Goal: Task Accomplishment & Management: Use online tool/utility

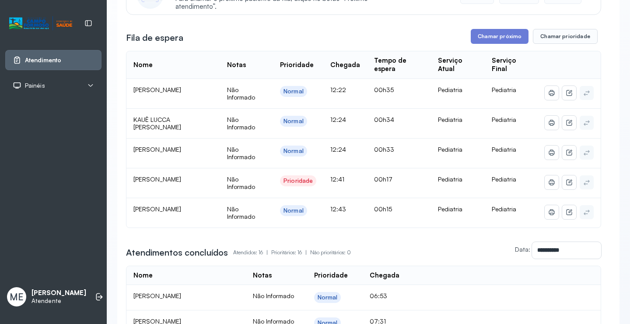
scroll to position [44, 0]
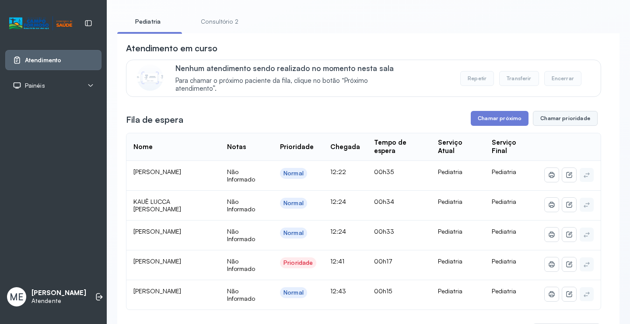
click at [551, 120] on button "Chamar prioridade" at bounding box center [565, 118] width 65 height 15
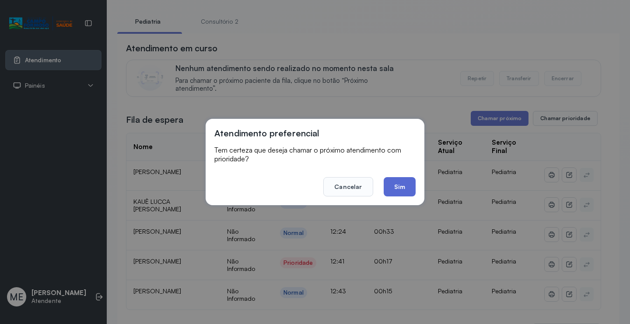
click at [403, 185] on button "Sim" at bounding box center [400, 186] width 32 height 19
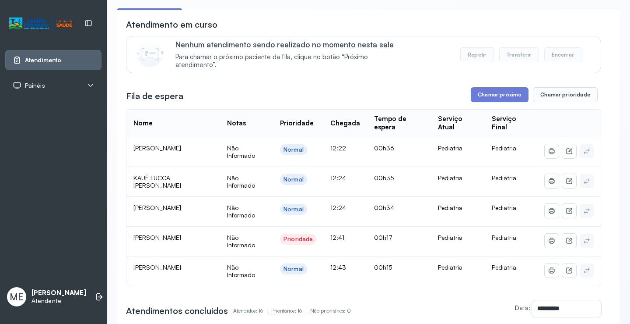
scroll to position [88, 0]
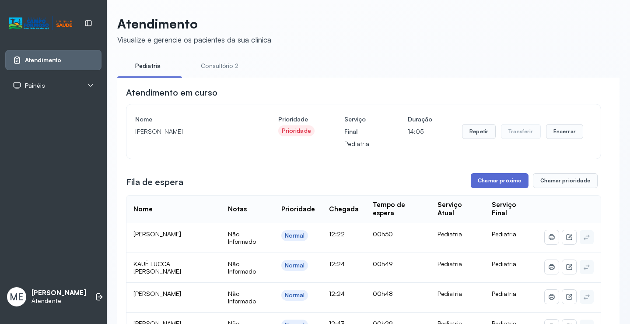
click at [497, 181] on button "Chamar próximo" at bounding box center [500, 180] width 58 height 15
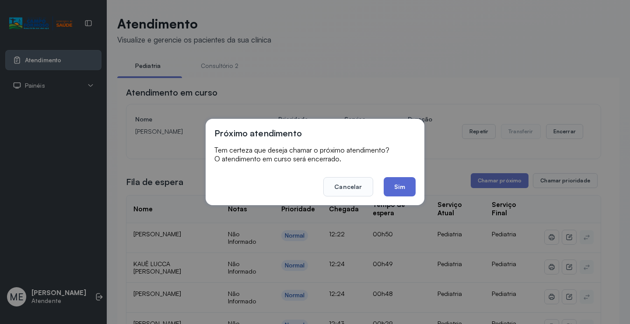
click at [401, 184] on button "Sim" at bounding box center [400, 186] width 32 height 19
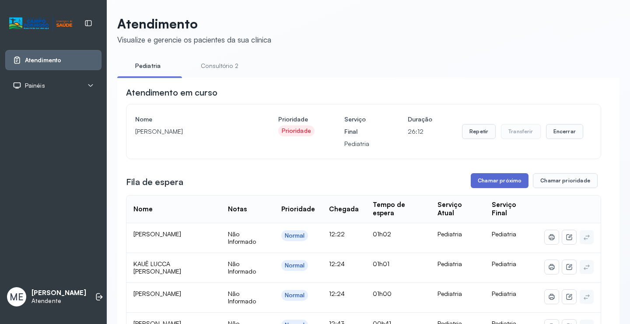
click at [486, 180] on button "Chamar próximo" at bounding box center [500, 180] width 58 height 15
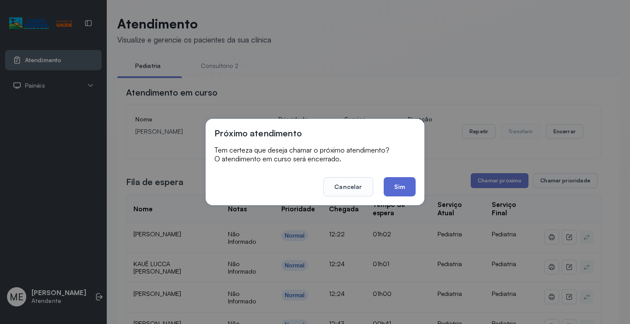
click at [408, 183] on button "Sim" at bounding box center [400, 186] width 32 height 19
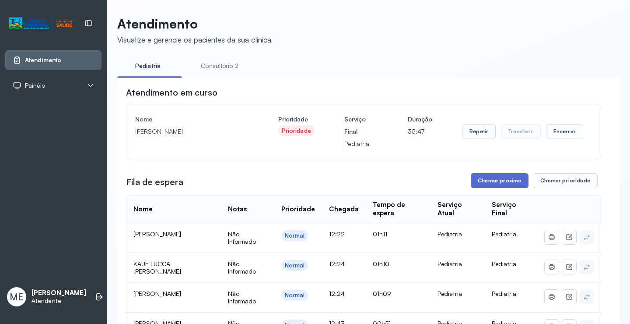
click at [488, 180] on button "Chamar próximo" at bounding box center [500, 180] width 58 height 15
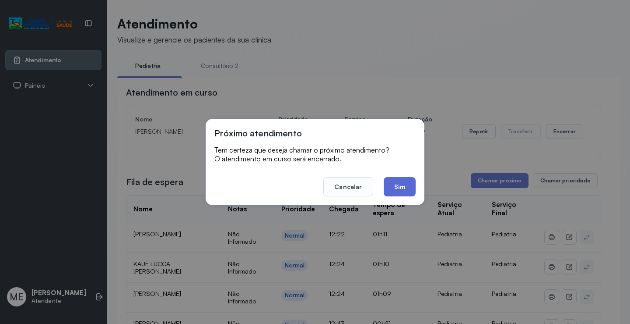
click at [396, 184] on button "Sim" at bounding box center [400, 186] width 32 height 19
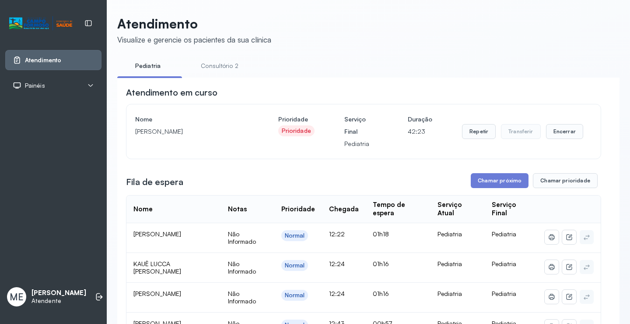
scroll to position [88, 0]
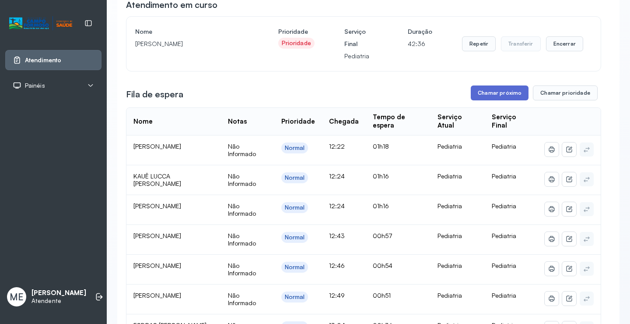
click at [495, 95] on button "Chamar próximo" at bounding box center [500, 92] width 58 height 15
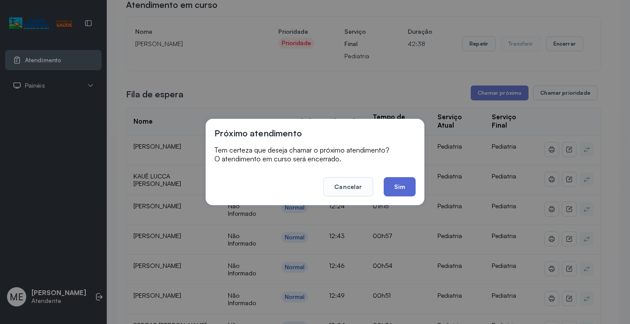
click at [403, 181] on button "Sim" at bounding box center [400, 186] width 32 height 19
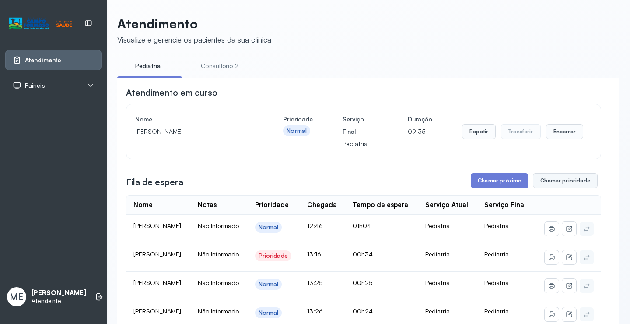
click at [556, 181] on button "Chamar prioridade" at bounding box center [565, 180] width 65 height 15
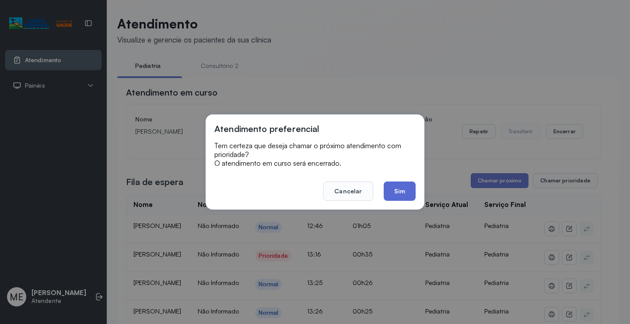
click at [396, 194] on button "Sim" at bounding box center [400, 190] width 32 height 19
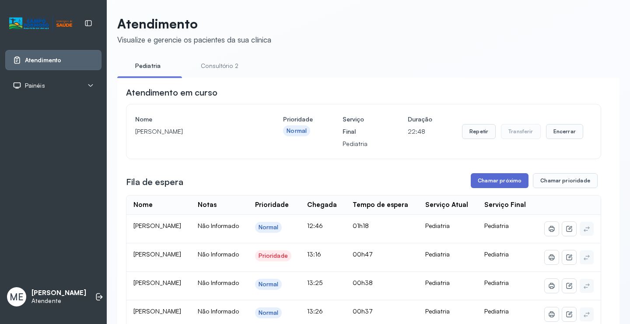
click at [493, 184] on button "Chamar próximo" at bounding box center [500, 180] width 58 height 15
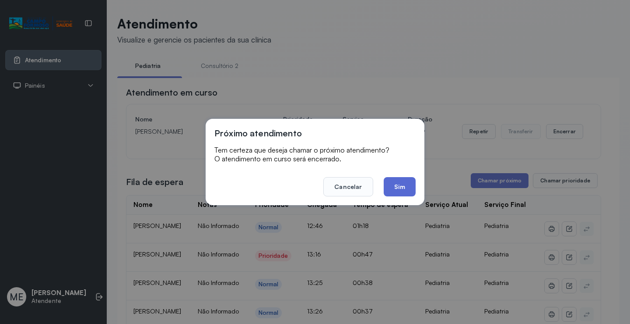
click at [401, 187] on button "Sim" at bounding box center [400, 186] width 32 height 19
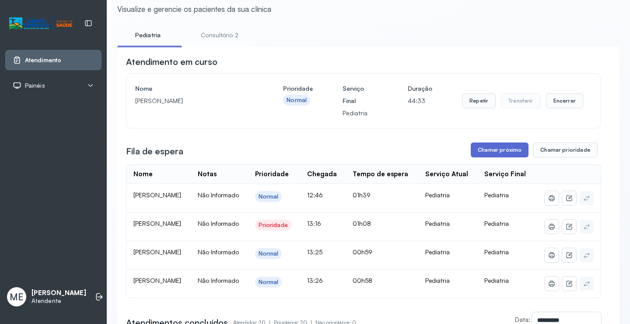
scroll to position [88, 0]
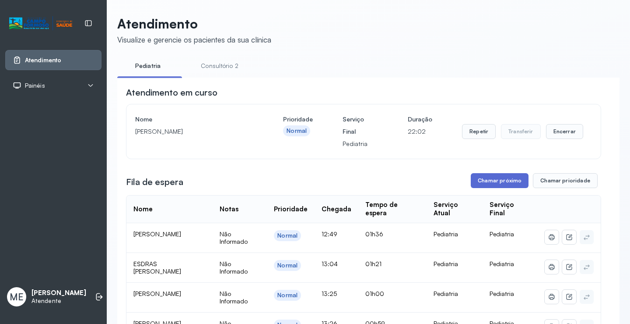
click at [496, 177] on button "Chamar próximo" at bounding box center [500, 180] width 58 height 15
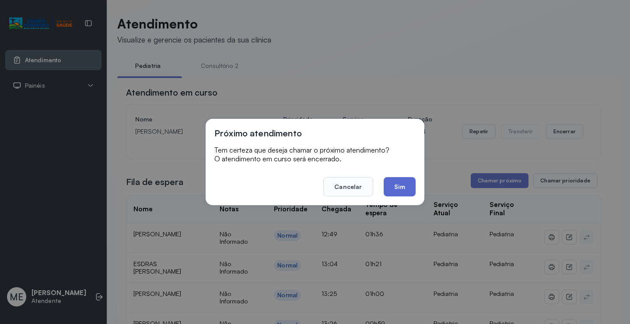
click at [404, 186] on button "Sim" at bounding box center [400, 186] width 32 height 19
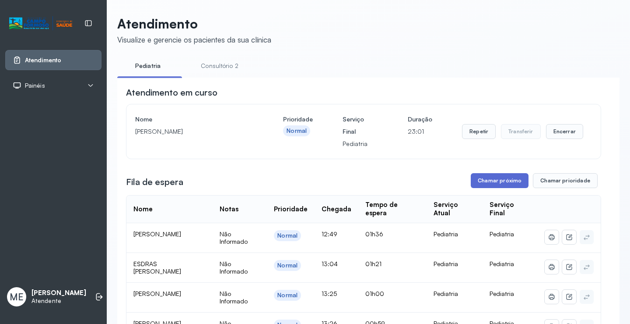
click at [500, 183] on button "Chamar próximo" at bounding box center [500, 180] width 58 height 15
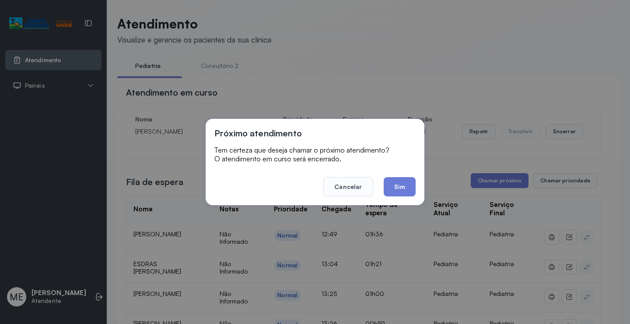
click at [344, 70] on div "Próximo atendimento Tem certeza que deseja chamar o próximo atendimento? O aten…" at bounding box center [315, 162] width 630 height 324
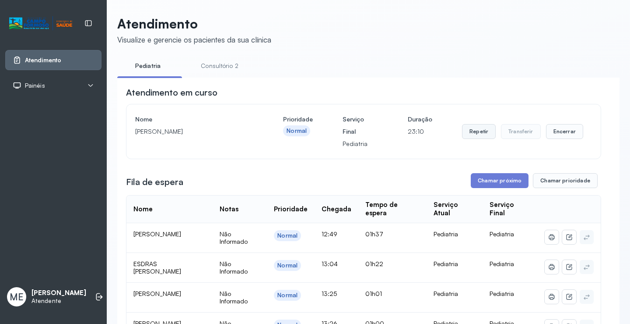
click at [469, 131] on button "Repetir" at bounding box center [479, 131] width 34 height 15
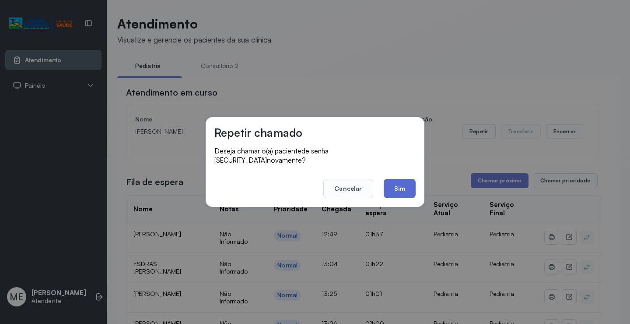
click at [404, 184] on button "Sim" at bounding box center [400, 188] width 32 height 19
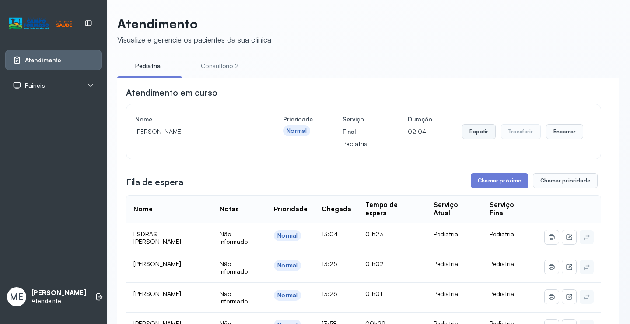
click at [471, 131] on button "Repetir" at bounding box center [479, 131] width 34 height 15
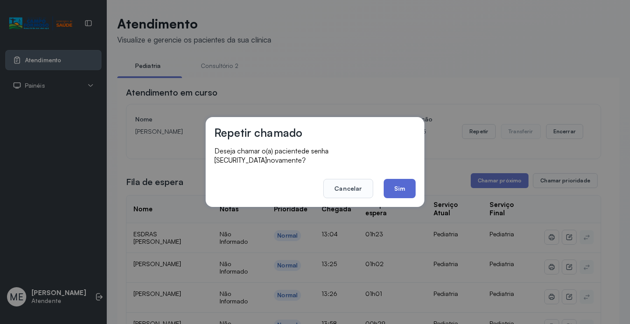
click at [400, 181] on button "Sim" at bounding box center [400, 188] width 32 height 19
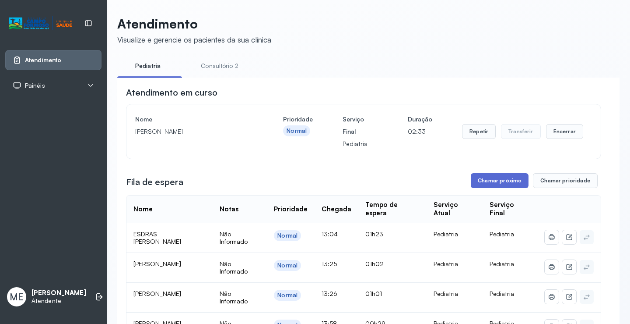
click at [491, 180] on button "Chamar próximo" at bounding box center [500, 180] width 58 height 15
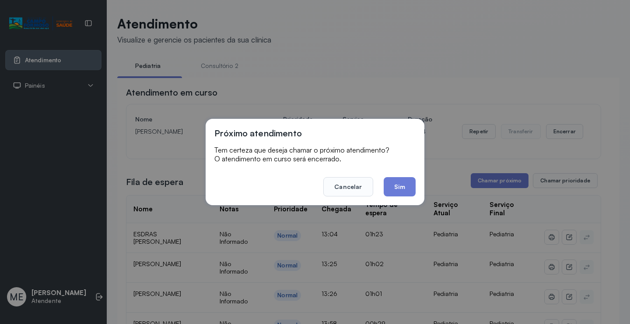
click at [400, 187] on button "Sim" at bounding box center [400, 186] width 32 height 19
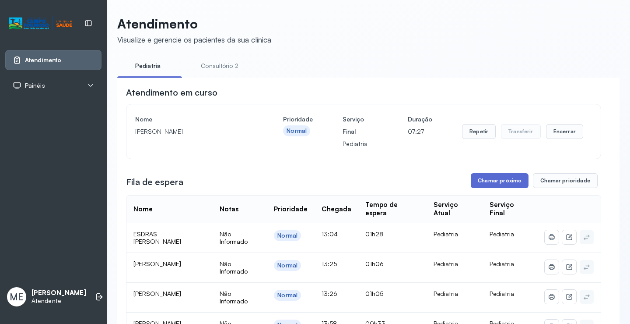
click at [501, 177] on button "Chamar próximo" at bounding box center [500, 180] width 58 height 15
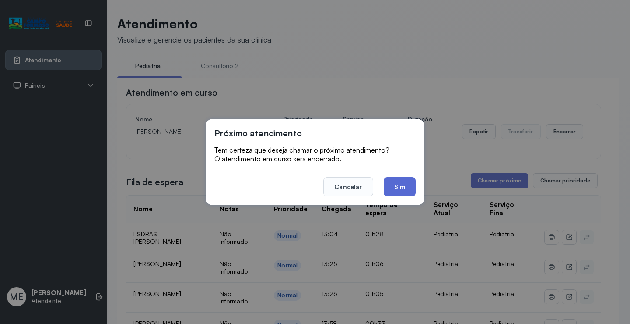
click at [399, 186] on button "Sim" at bounding box center [400, 186] width 32 height 19
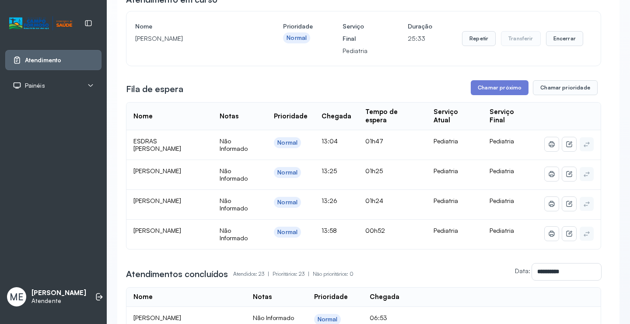
scroll to position [88, 0]
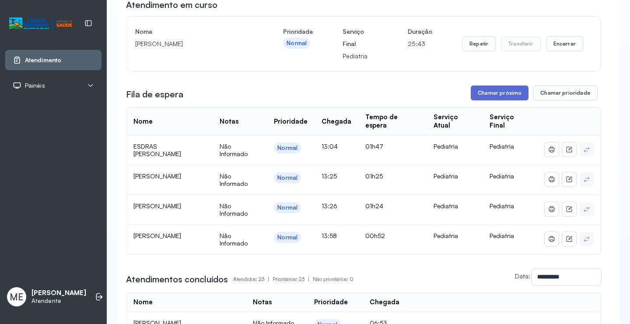
click at [488, 92] on button "Chamar próximo" at bounding box center [500, 92] width 58 height 15
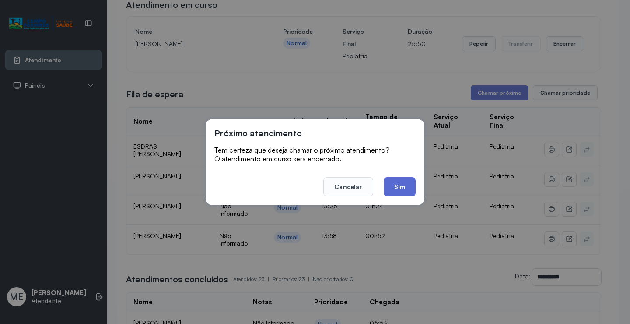
click at [403, 186] on button "Sim" at bounding box center [400, 186] width 32 height 19
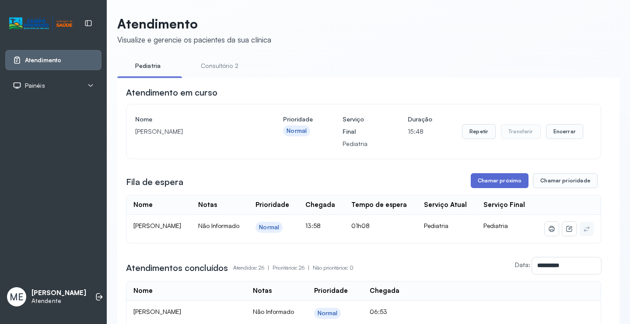
click at [492, 184] on button "Chamar próximo" at bounding box center [500, 180] width 58 height 15
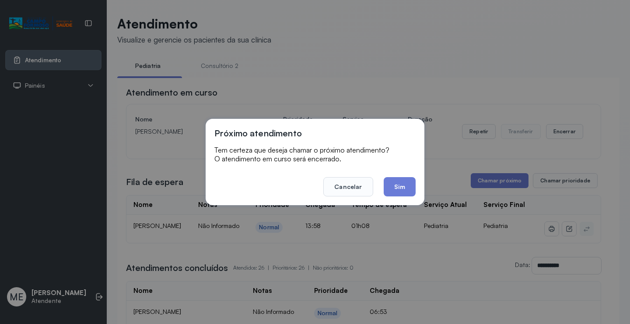
drag, startPoint x: 401, startPoint y: 187, endPoint x: 408, endPoint y: 185, distance: 6.9
click at [402, 187] on button "Sim" at bounding box center [400, 186] width 32 height 19
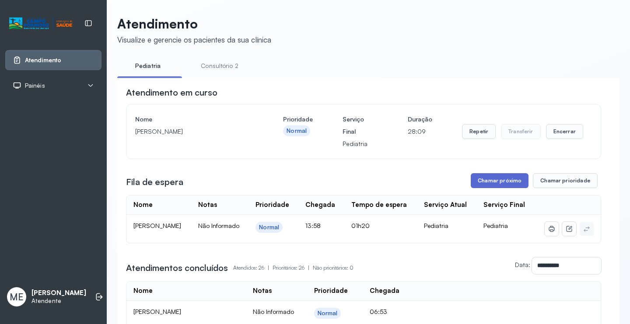
click at [509, 178] on button "Chamar próximo" at bounding box center [500, 180] width 58 height 15
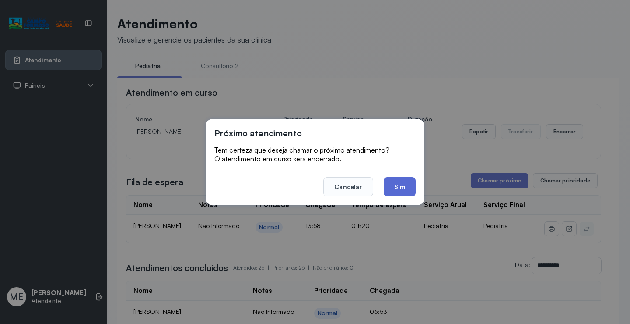
click at [401, 180] on button "Sim" at bounding box center [400, 186] width 32 height 19
